Goal: Navigation & Orientation: Find specific page/section

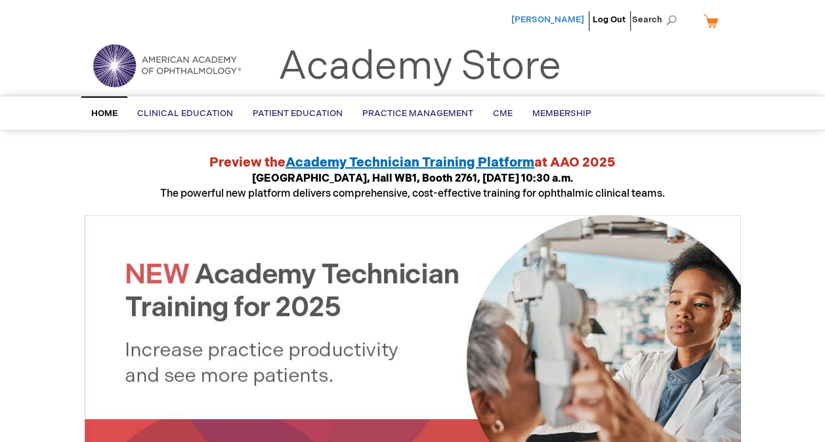
click at [571, 15] on span "[PERSON_NAME]" at bounding box center [547, 19] width 73 height 10
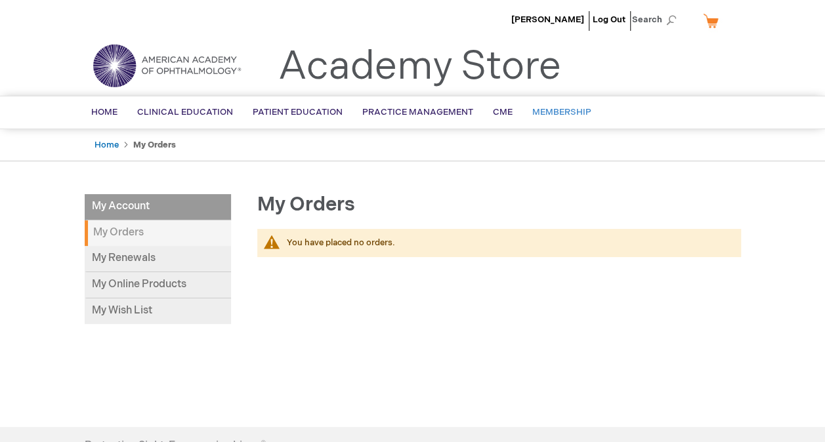
click at [546, 112] on span "Membership" at bounding box center [561, 112] width 59 height 10
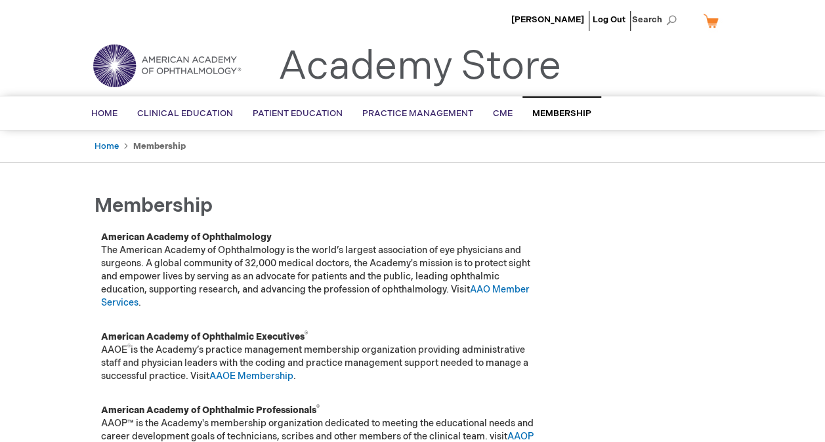
click at [16, 52] on header "Huma Qamar Log Out Search My Cart CLOSE RECENTLY ADDED ITEM(S) Close There are …" at bounding box center [412, 48] width 825 height 96
click at [110, 113] on span "Home" at bounding box center [104, 113] width 26 height 10
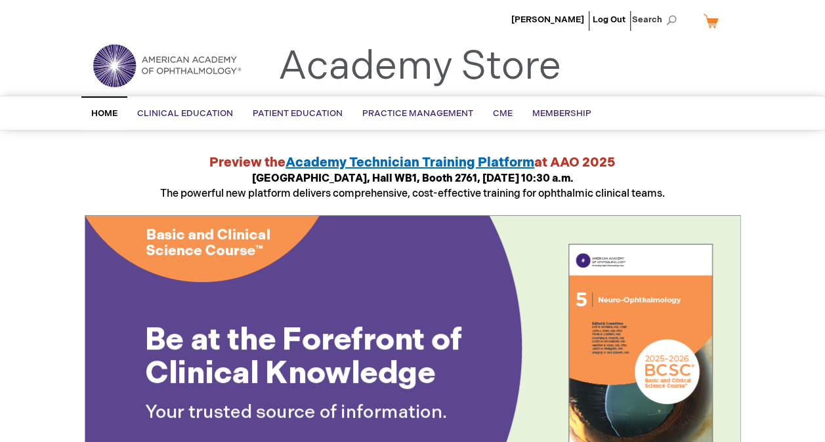
click at [114, 68] on img at bounding box center [166, 65] width 157 height 47
